Goal: Complete application form

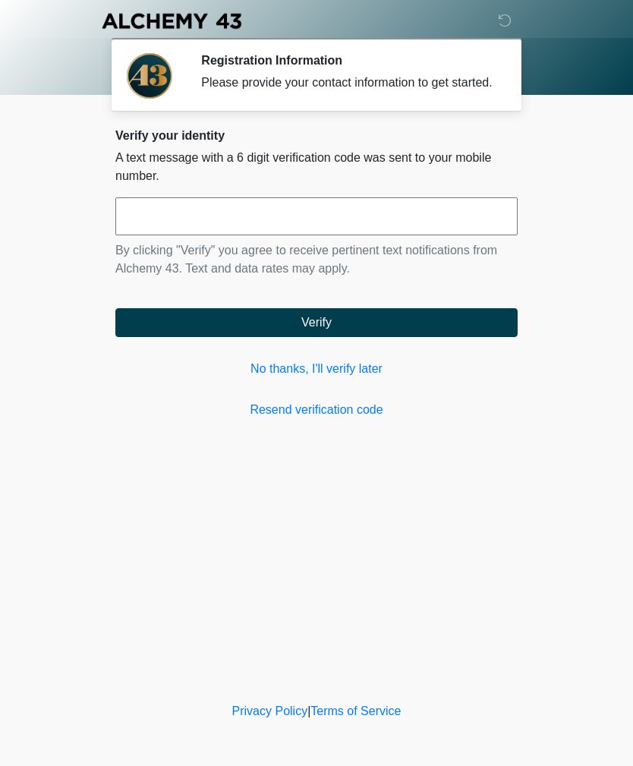
click at [329, 378] on link "No thanks, I'll verify later" at bounding box center [316, 369] width 402 height 18
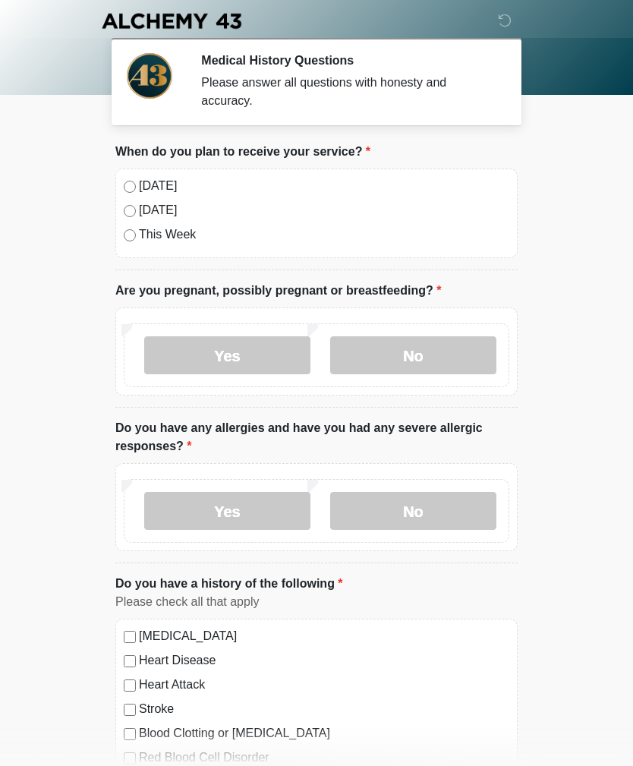
click at [436, 351] on label "No" at bounding box center [413, 355] width 166 height 38
click at [428, 506] on label "No" at bounding box center [413, 511] width 166 height 38
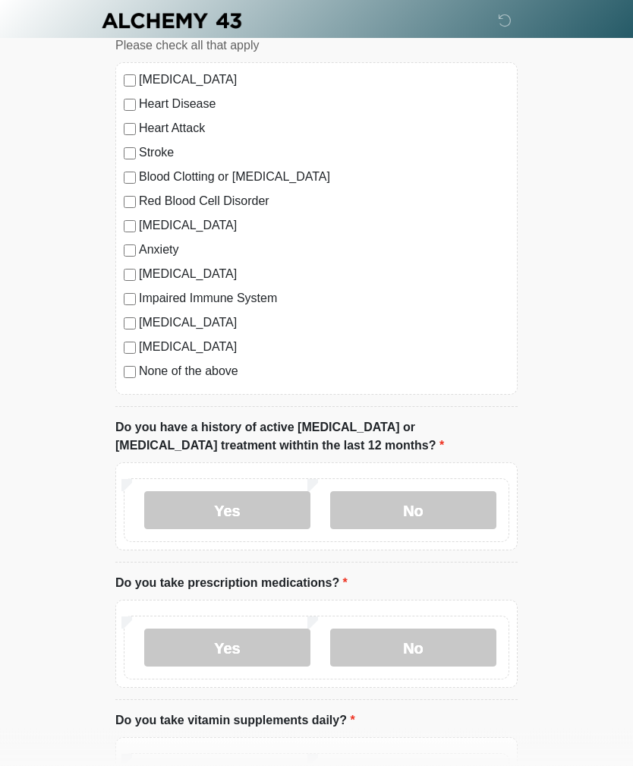
scroll to position [556, 0]
click at [421, 507] on label "No" at bounding box center [413, 510] width 166 height 38
click at [225, 647] on label "Yes" at bounding box center [227, 647] width 166 height 38
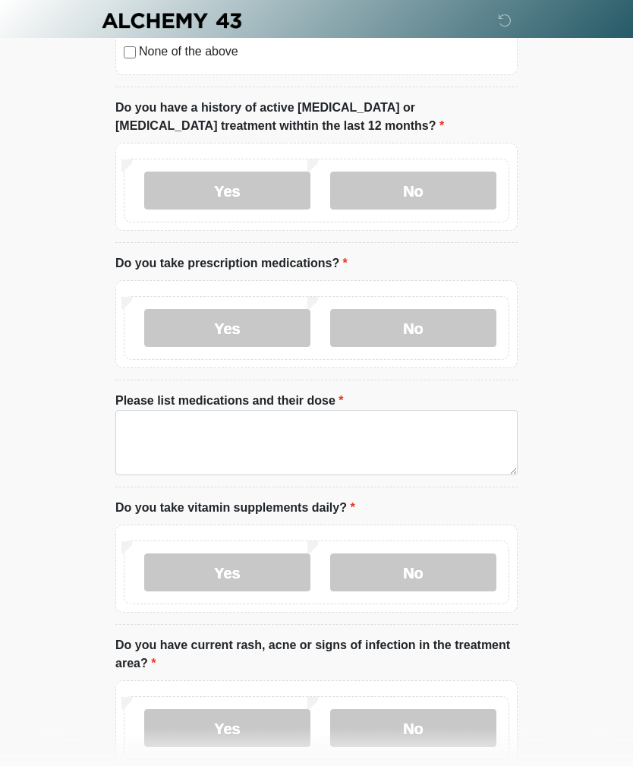
scroll to position [876, 0]
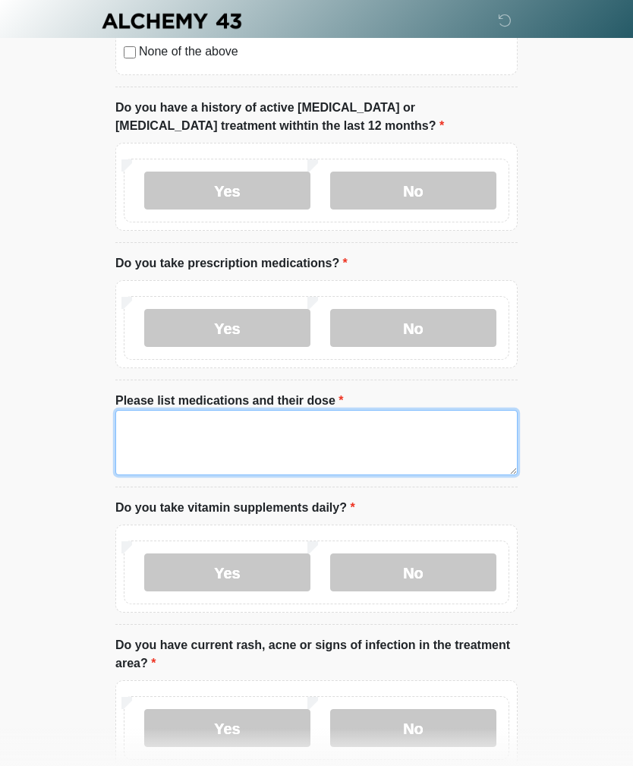
click at [166, 421] on textarea "Please list medications and their dose" at bounding box center [316, 442] width 402 height 65
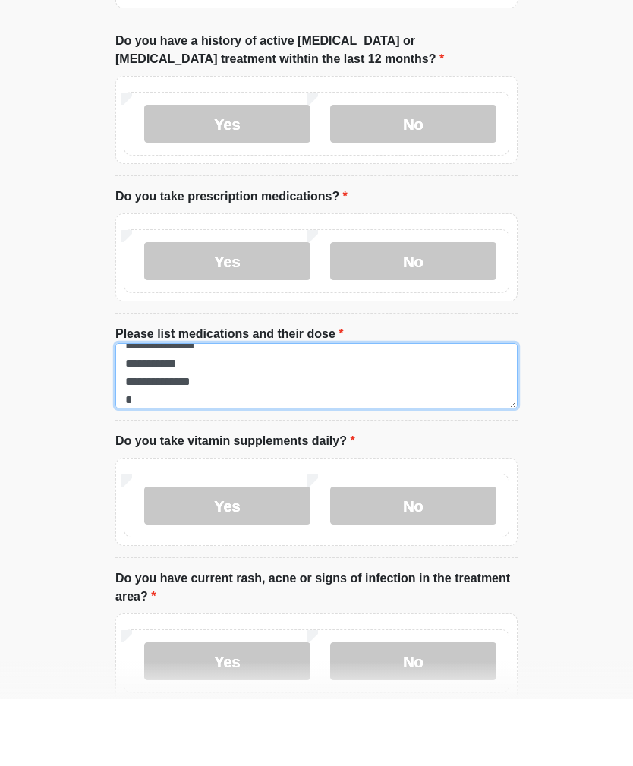
scroll to position [12, 0]
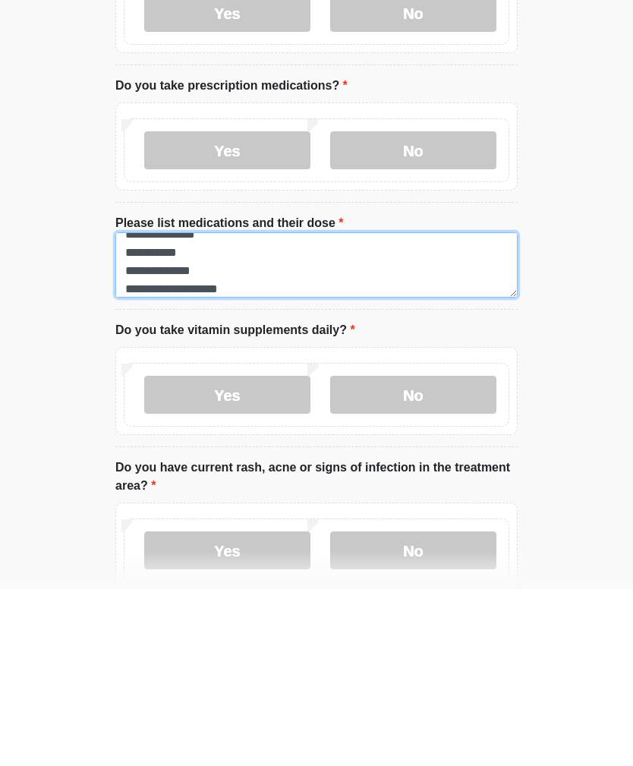
type textarea "**********"
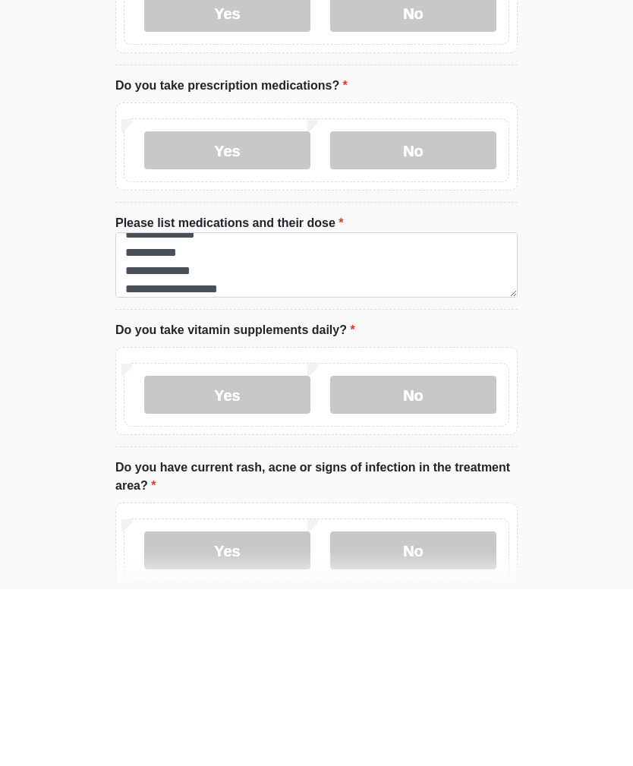
click at [238, 553] on label "Yes" at bounding box center [227, 572] width 166 height 38
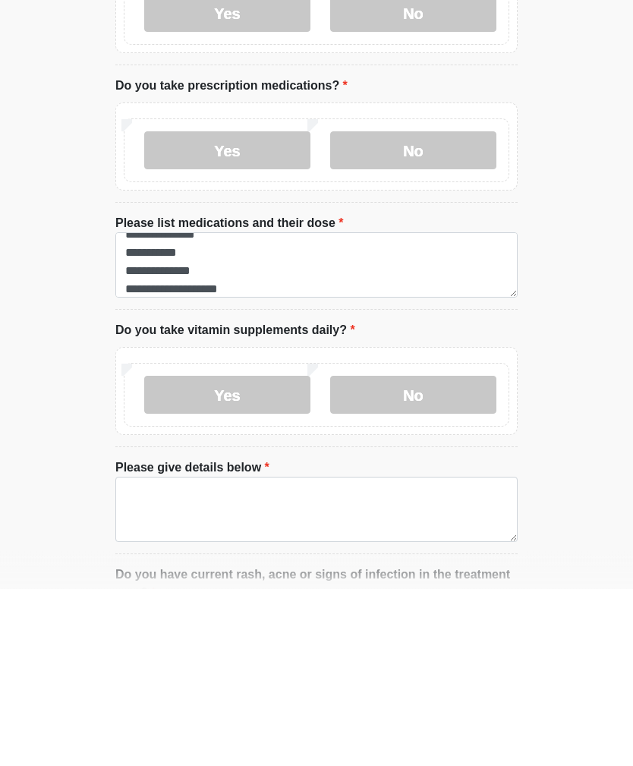
scroll to position [1054, 0]
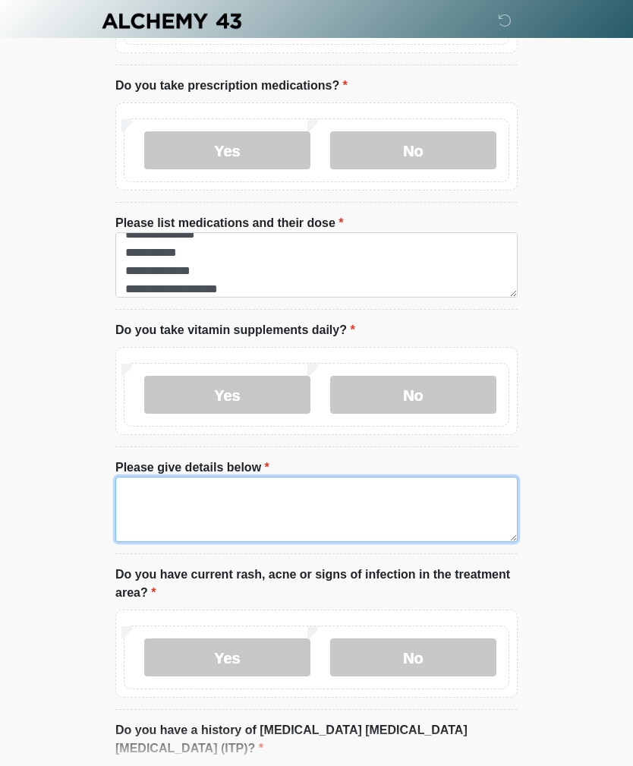
click at [253, 484] on textarea "Please give details below" at bounding box center [316, 509] width 402 height 65
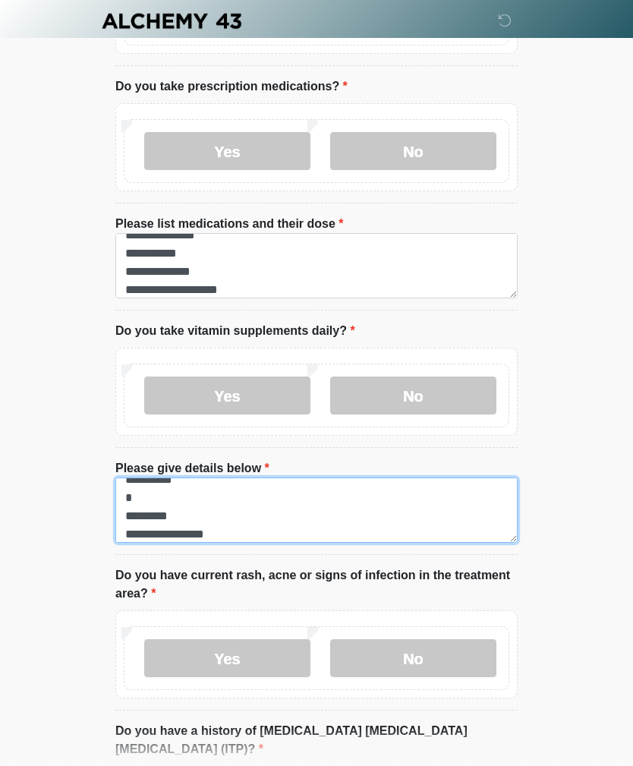
scroll to position [30, 0]
type textarea "**********"
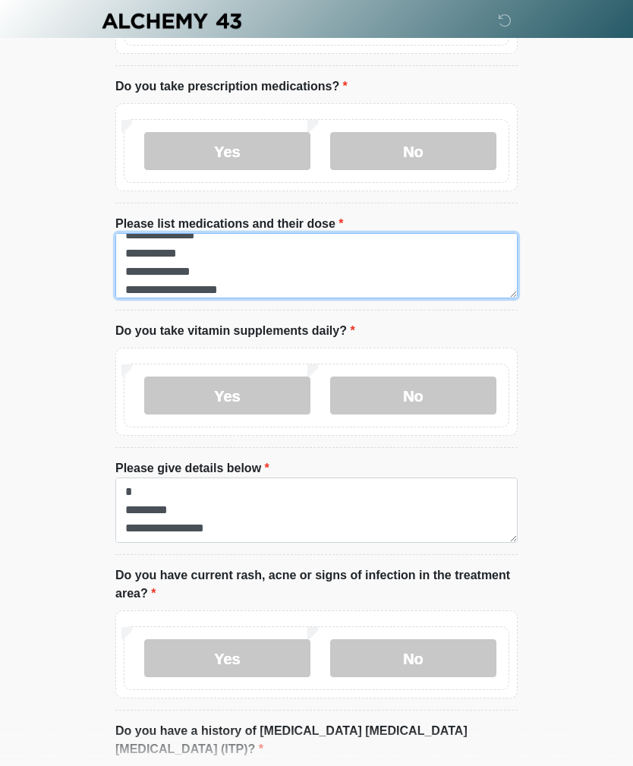
click at [268, 278] on textarea "**********" at bounding box center [316, 265] width 402 height 65
type textarea "**********"
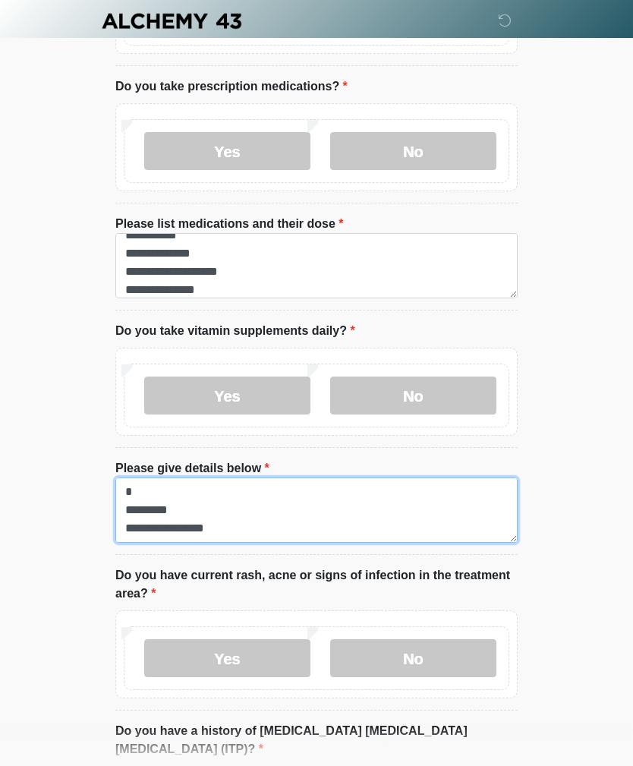
click at [218, 515] on textarea "**********" at bounding box center [316, 509] width 402 height 65
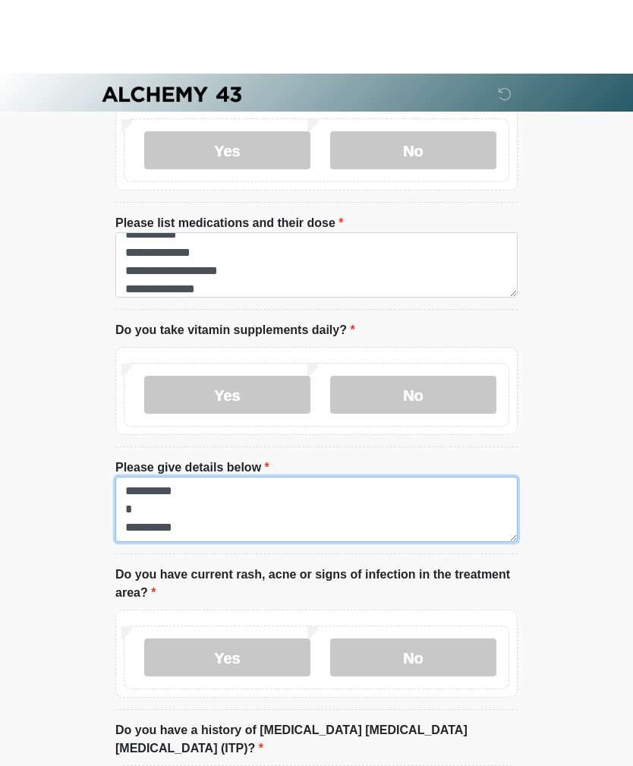
scroll to position [1150, 0]
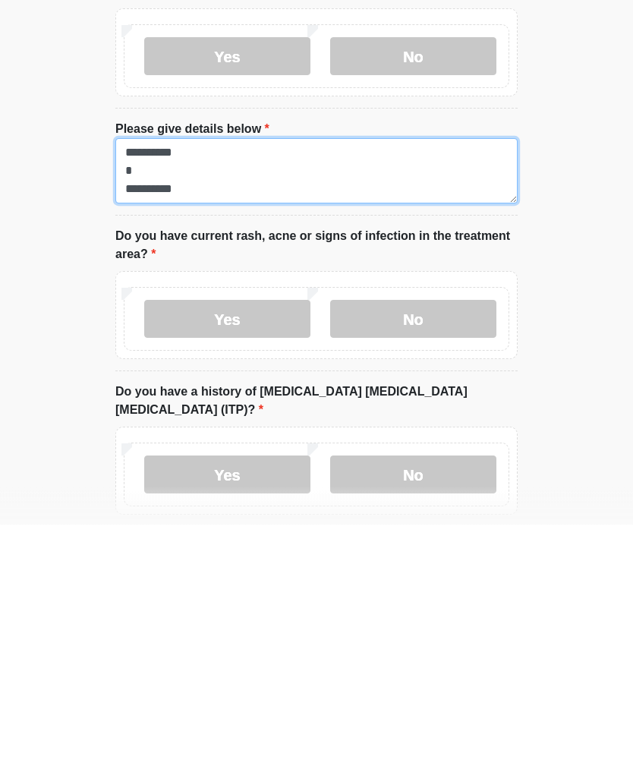
type textarea "**********"
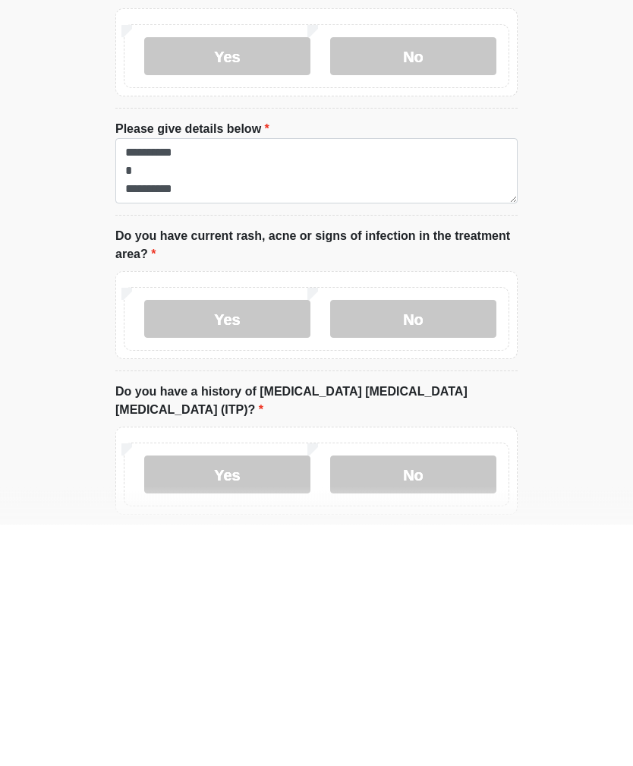
click at [410, 542] on label "No" at bounding box center [413, 561] width 166 height 38
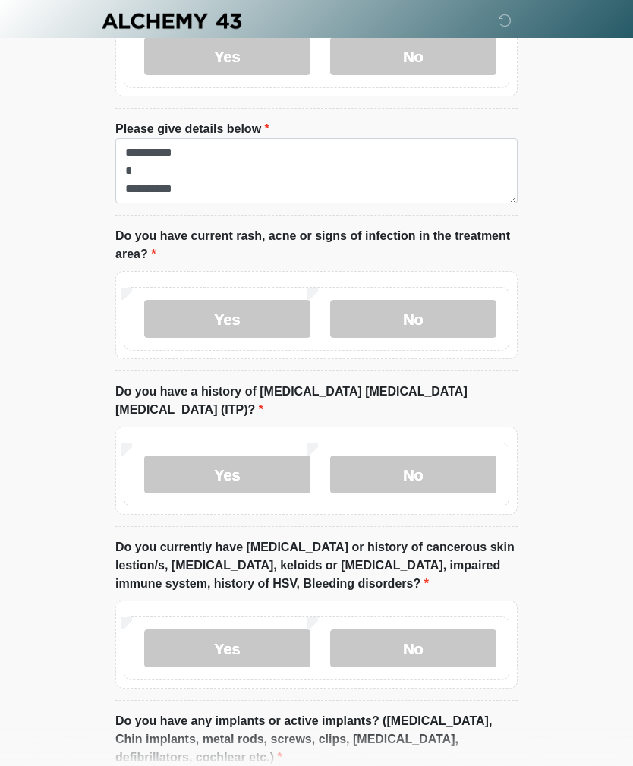
click at [440, 455] on label "No" at bounding box center [413, 474] width 166 height 38
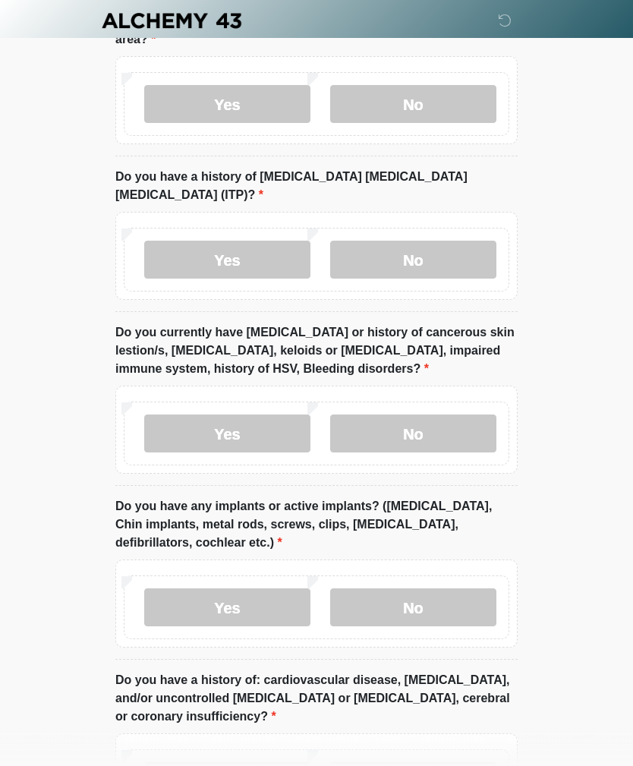
scroll to position [1607, 0]
click at [413, 414] on label "No" at bounding box center [413, 433] width 166 height 38
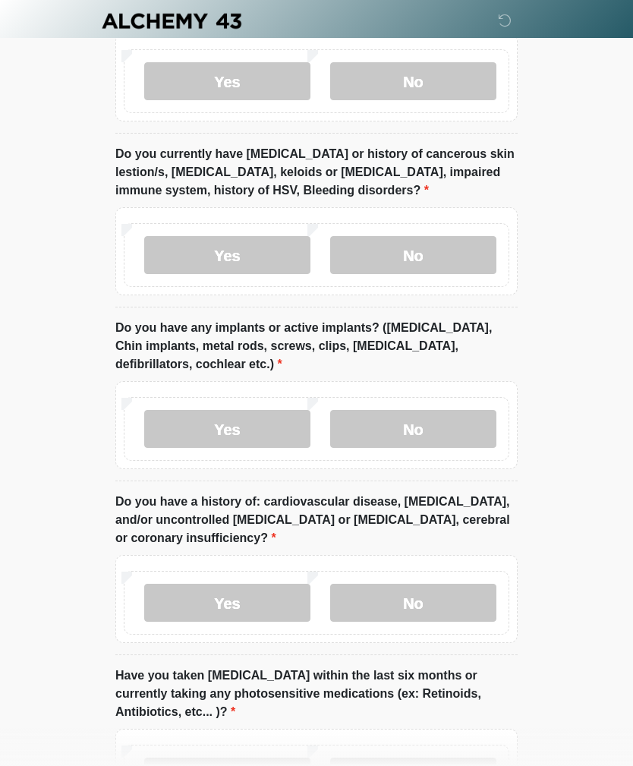
click at [414, 410] on label "No" at bounding box center [413, 429] width 166 height 38
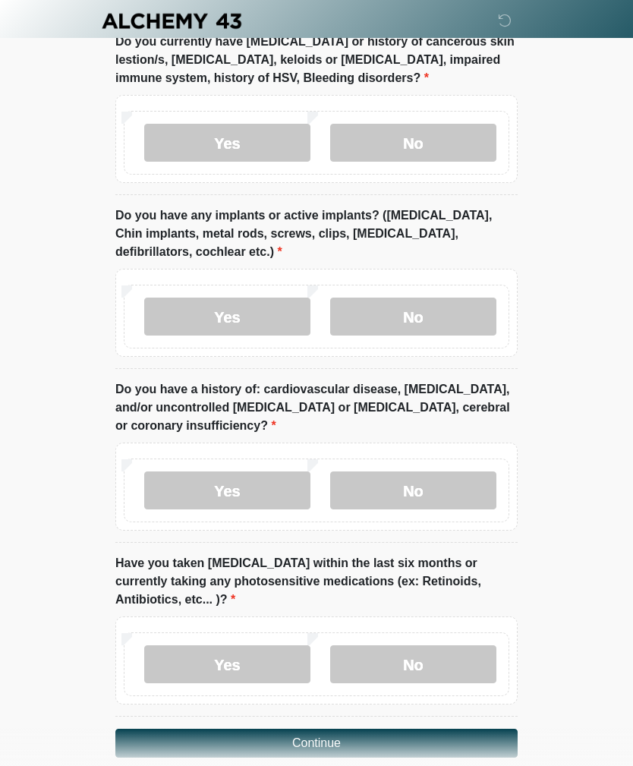
scroll to position [1899, 0]
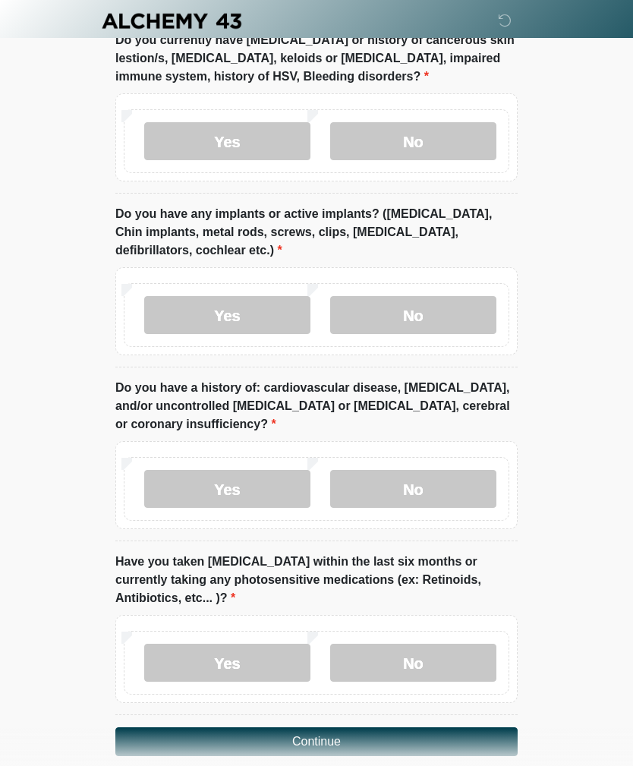
click at [421, 644] on label "No" at bounding box center [413, 663] width 166 height 38
click at [419, 470] on label "No" at bounding box center [413, 489] width 166 height 38
click at [335, 727] on button "Continue" at bounding box center [316, 741] width 402 height 29
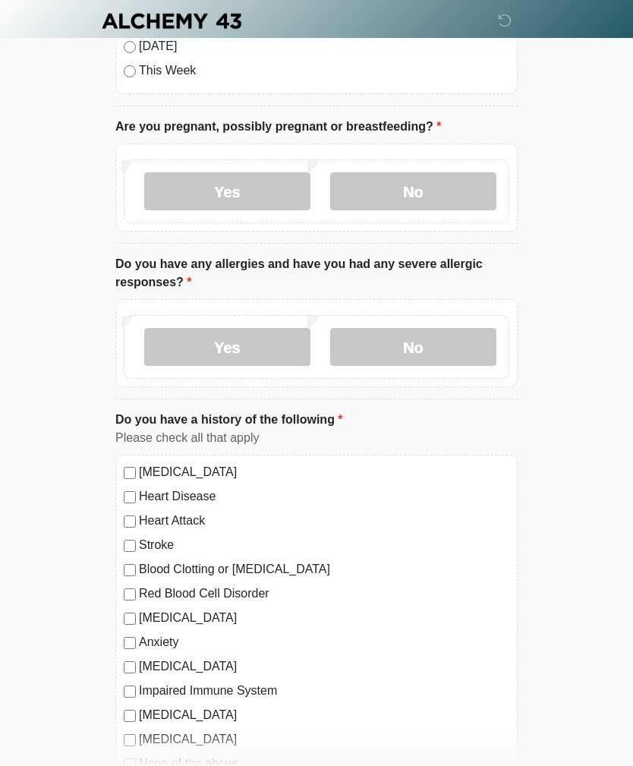
scroll to position [0, 0]
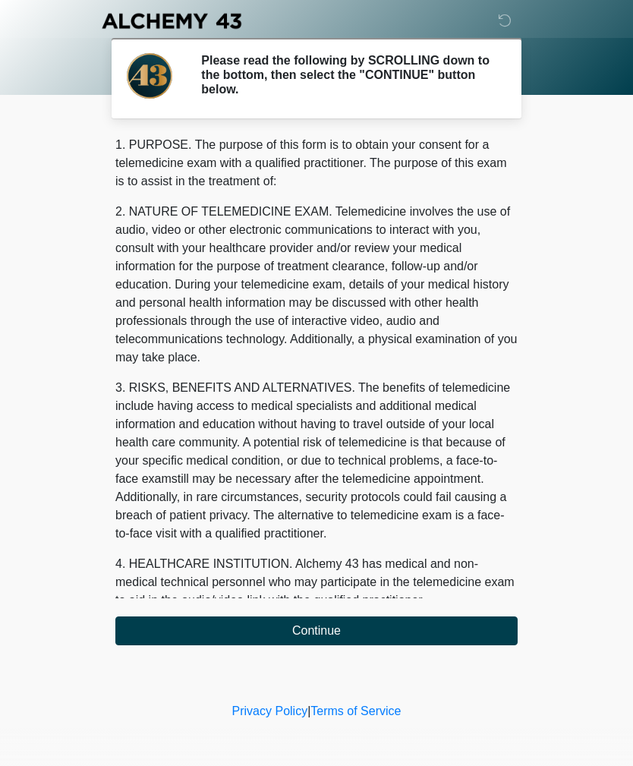
click at [358, 624] on button "Continue" at bounding box center [316, 630] width 402 height 29
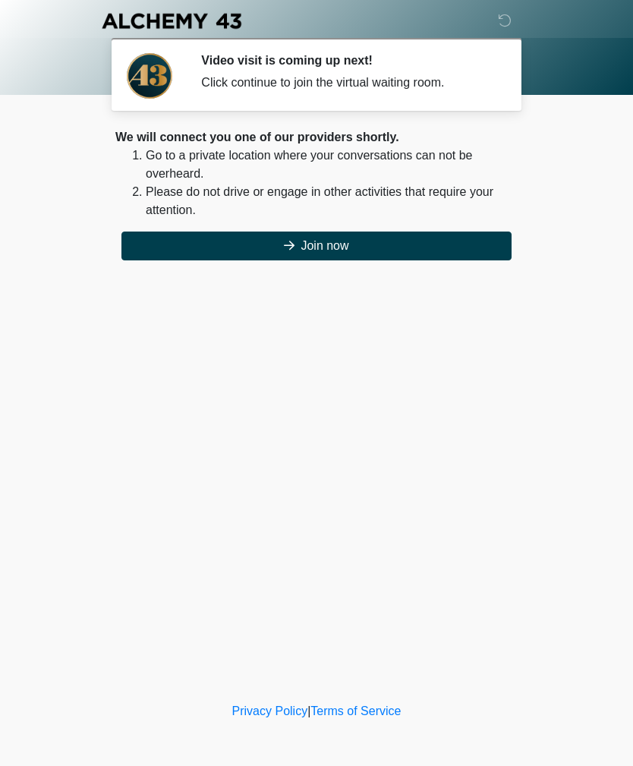
click at [344, 243] on button "Join now" at bounding box center [316, 246] width 390 height 29
